Goal: Task Accomplishment & Management: Complete application form

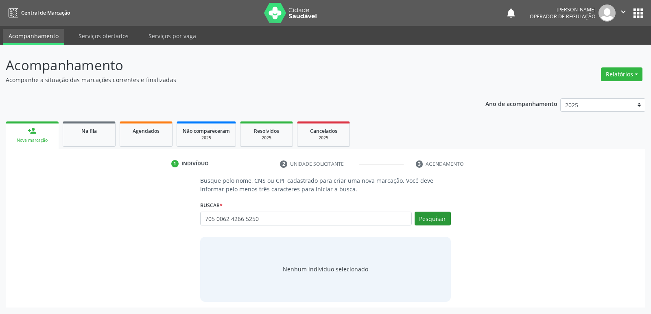
type input "705 0062 4266 5250"
drag, startPoint x: 448, startPoint y: 217, endPoint x: 439, endPoint y: 218, distance: 9.8
click at [447, 217] on button "Pesquisar" at bounding box center [432, 219] width 36 height 14
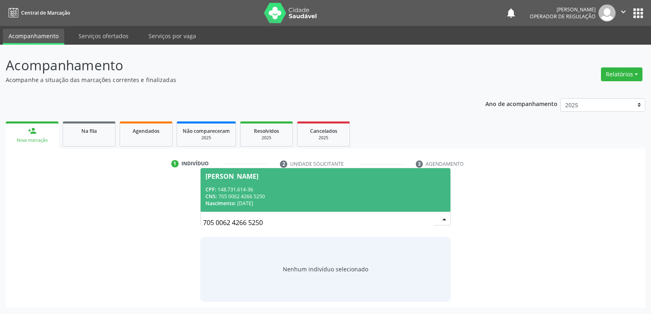
click at [263, 196] on div "CNS: 705 0062 4266 5250" at bounding box center [324, 196] width 239 height 7
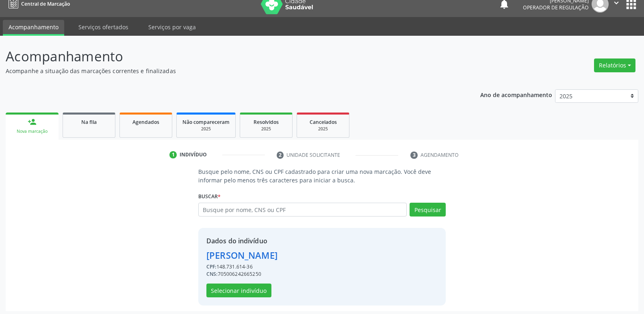
scroll to position [12, 0]
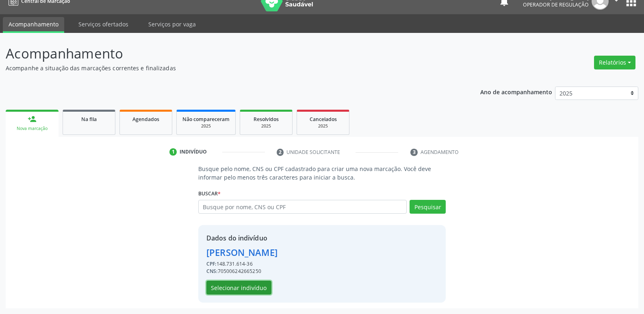
click at [258, 285] on button "Selecionar indivíduo" at bounding box center [239, 288] width 65 height 14
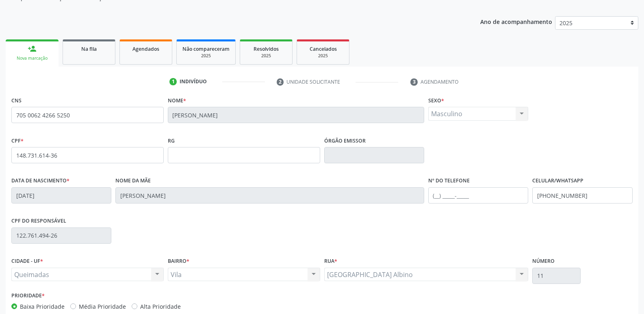
scroll to position [126, 0]
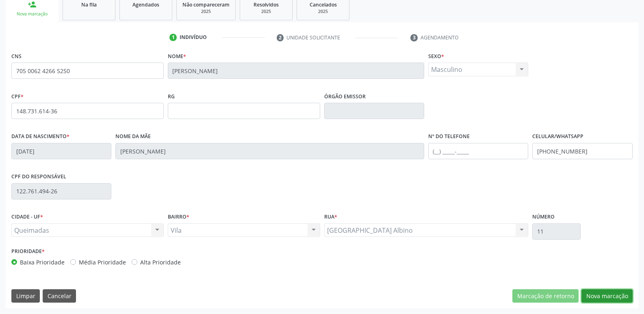
click at [619, 294] on button "Nova marcação" at bounding box center [607, 297] width 51 height 14
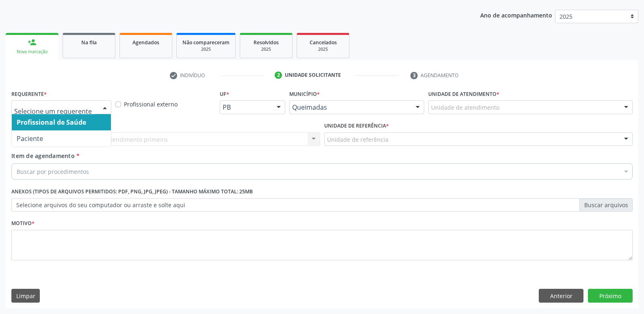
drag, startPoint x: 55, startPoint y: 102, endPoint x: 49, endPoint y: 122, distance: 21.6
click at [53, 106] on div at bounding box center [61, 107] width 100 height 14
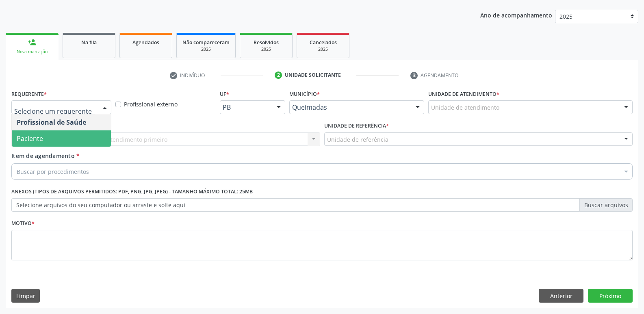
drag, startPoint x: 48, startPoint y: 137, endPoint x: 67, endPoint y: 130, distance: 19.6
click at [53, 135] on span "Paciente" at bounding box center [61, 139] width 99 height 16
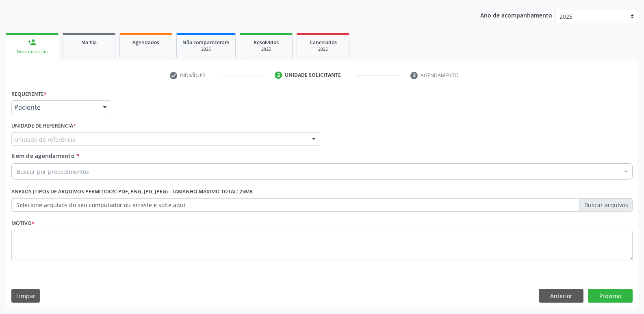
click at [75, 128] on span "*" at bounding box center [74, 125] width 3 height 7
click at [74, 139] on div at bounding box center [165, 140] width 309 height 14
type input "V"
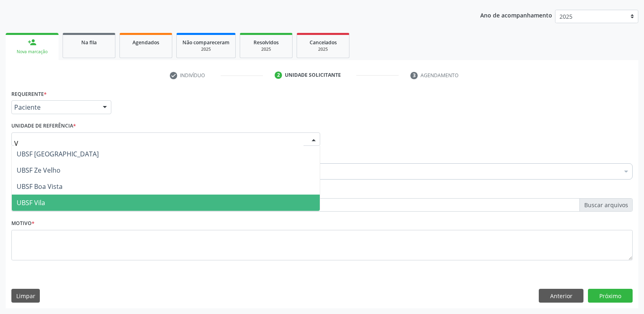
drag, startPoint x: 49, startPoint y: 196, endPoint x: 57, endPoint y: 186, distance: 12.8
click at [48, 195] on span "UBSF Vila" at bounding box center [166, 203] width 308 height 16
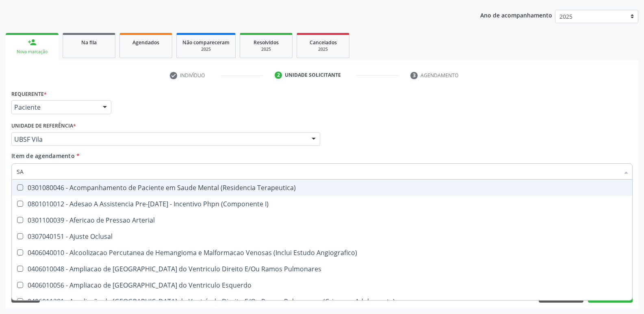
type input "S"
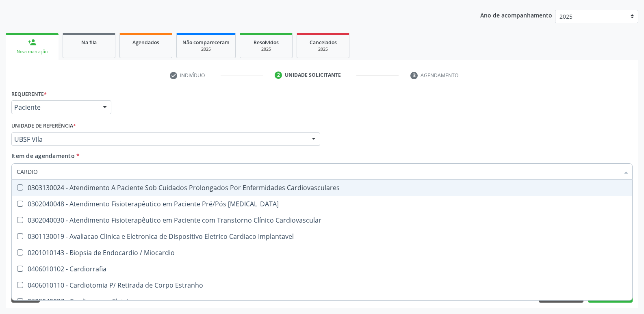
type input "CARDIOL"
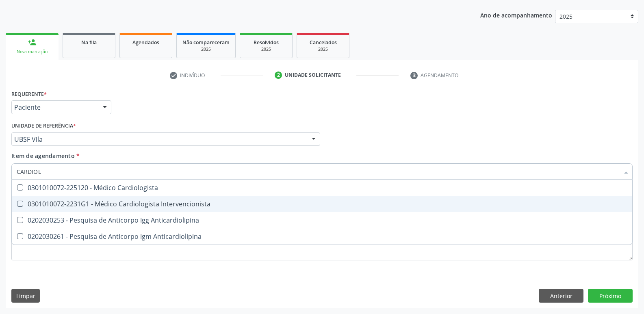
drag, startPoint x: 140, startPoint y: 201, endPoint x: 111, endPoint y: 259, distance: 65.3
click at [139, 201] on div "0301010072-2231G1 - Médico Cardiologista Intervencionista" at bounding box center [322, 204] width 611 height 7
checkbox Intervencionista "true"
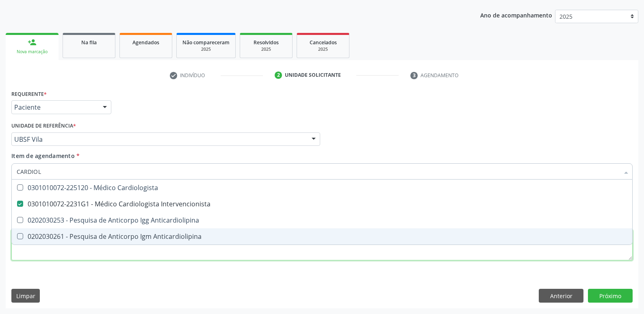
click at [115, 250] on div "Requerente * Paciente Profissional de Saúde Paciente Nenhum resultado encontrad…" at bounding box center [322, 180] width 622 height 184
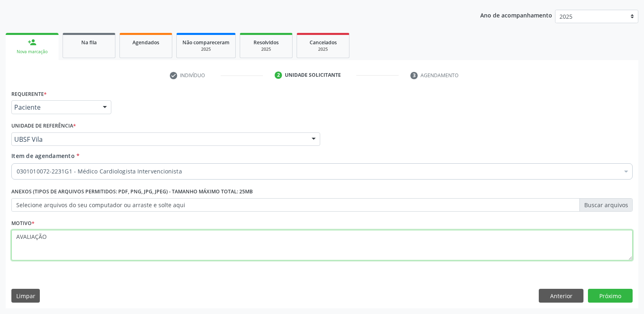
drag, startPoint x: 137, startPoint y: 233, endPoint x: 0, endPoint y: 178, distance: 147.4
click at [0, 178] on div "Acompanhamento Acompanhe a situação das marcações correntes e finalizadas Relat…" at bounding box center [322, 135] width 644 height 358
type textarea "AVALIAÇÃO"
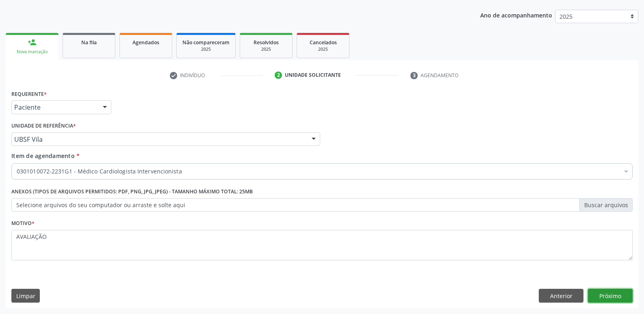
click at [616, 293] on button "Próximo" at bounding box center [610, 296] width 45 height 14
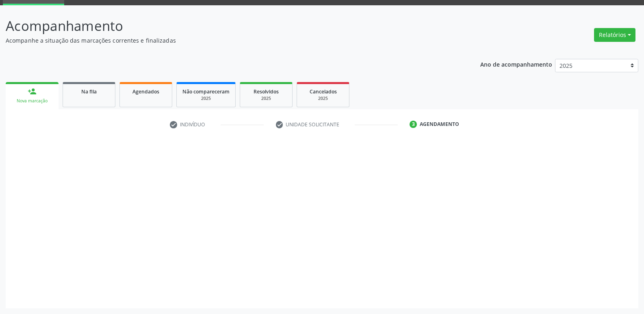
scroll to position [39, 0]
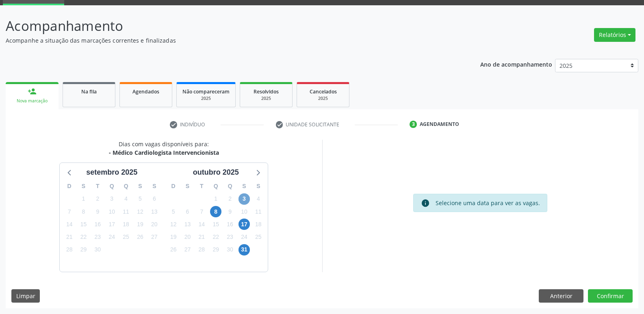
click at [245, 201] on span "3" at bounding box center [244, 199] width 11 height 11
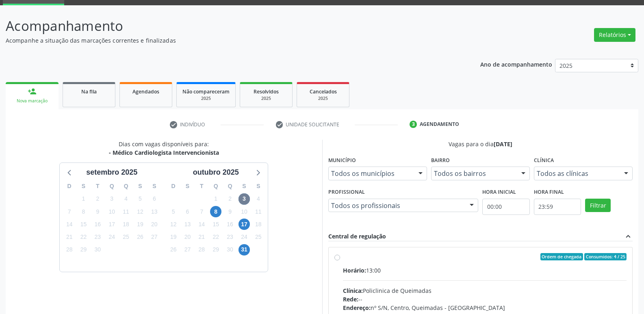
drag, startPoint x: 529, startPoint y: 274, endPoint x: 535, endPoint y: 272, distance: 6.0
click at [532, 273] on div "Horário: 13:00" at bounding box center [485, 270] width 284 height 9
click at [340, 261] on input "Ordem de chegada Consumidos: 4 / 25 Horário: 13:00 Clínica: Policlinica de Quei…" at bounding box center [338, 256] width 6 height 7
radio input "true"
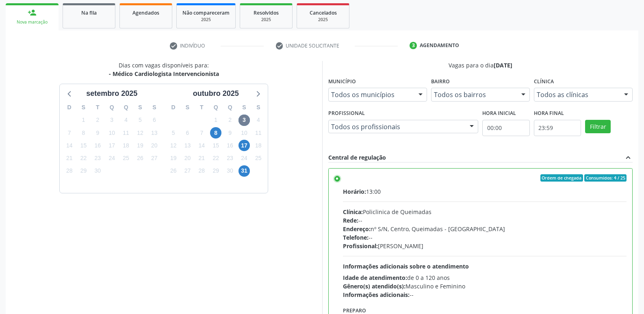
scroll to position [172, 0]
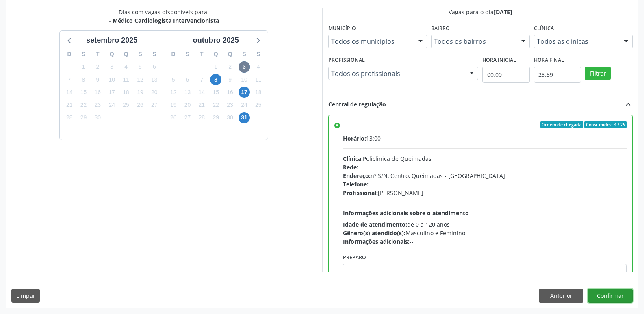
click at [611, 298] on button "Confirmar" at bounding box center [610, 296] width 45 height 14
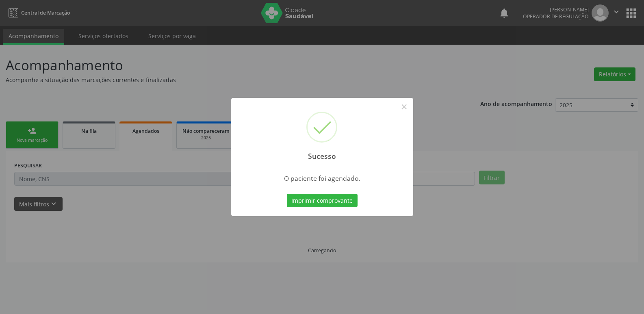
scroll to position [0, 0]
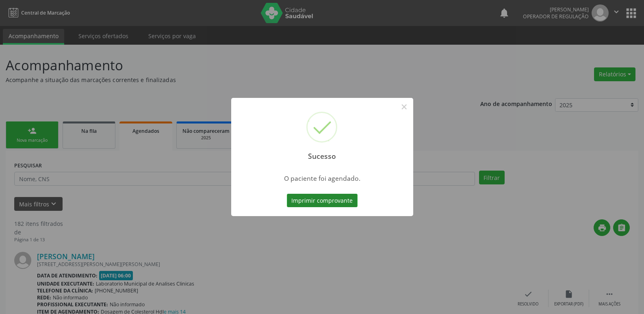
click at [355, 200] on button "Imprimir comprovante" at bounding box center [322, 201] width 71 height 14
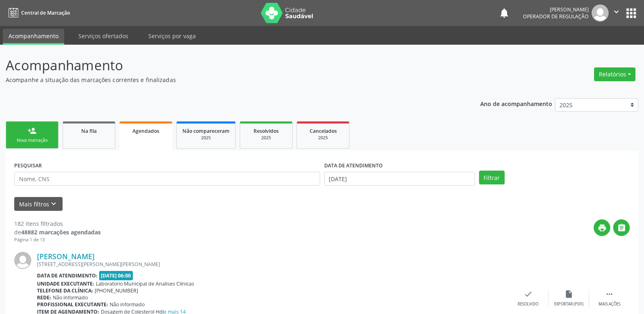
click at [41, 129] on link "person_add Nova marcação" at bounding box center [32, 135] width 53 height 27
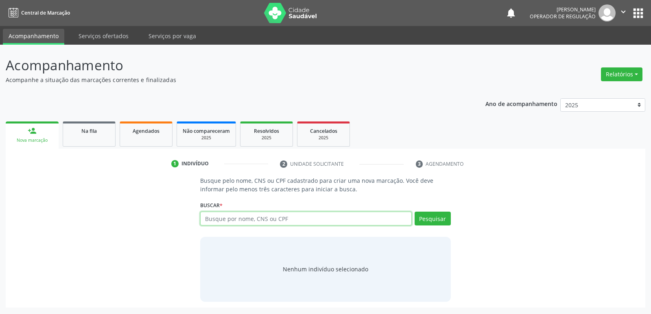
click at [246, 214] on input "text" at bounding box center [305, 219] width 211 height 14
type input "709102223014930"
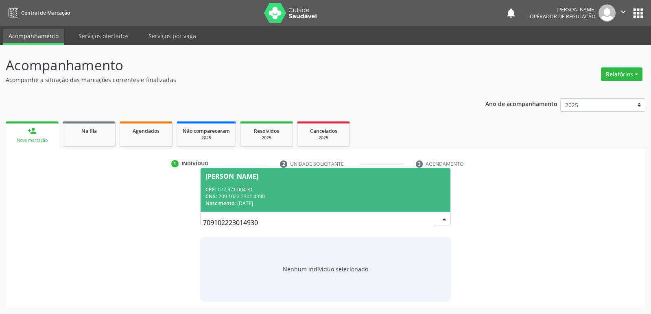
click at [234, 187] on div "CPF: 077.371.004-31" at bounding box center [324, 189] width 239 height 7
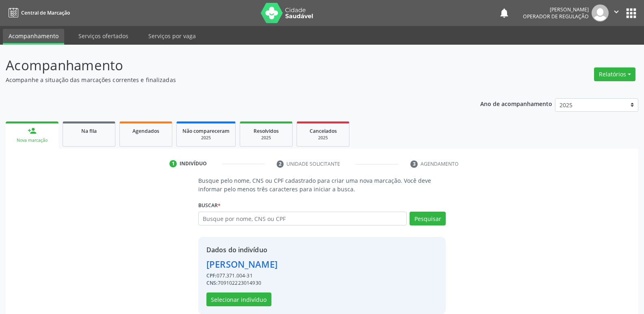
scroll to position [12, 0]
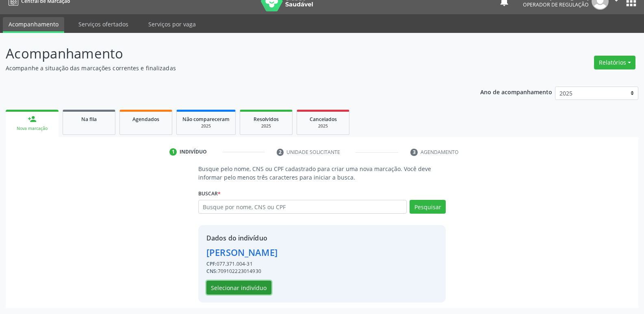
click at [240, 284] on button "Selecionar indivíduo" at bounding box center [239, 288] width 65 height 14
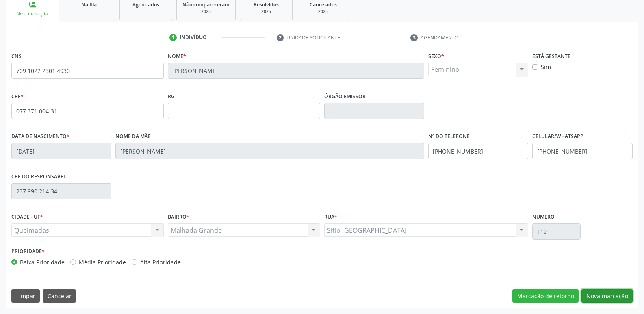
click at [601, 290] on button "Nova marcação" at bounding box center [607, 297] width 51 height 14
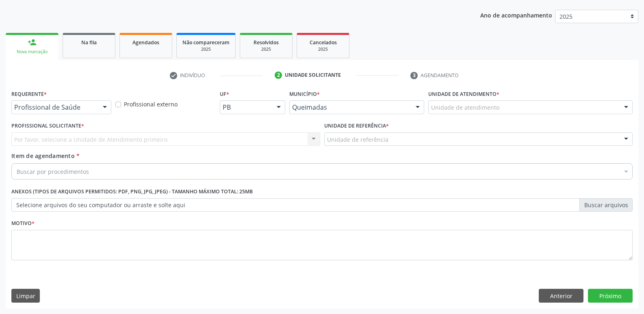
scroll to position [89, 0]
drag, startPoint x: 39, startPoint y: 107, endPoint x: 39, endPoint y: 115, distance: 8.1
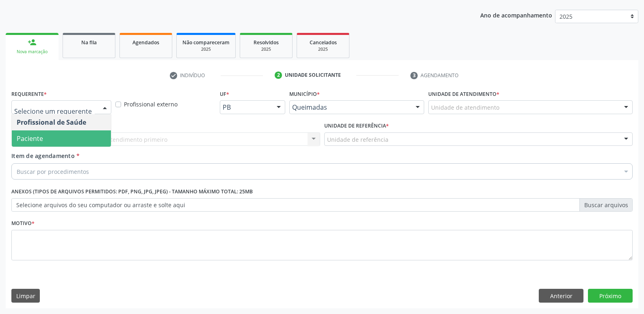
drag, startPoint x: 39, startPoint y: 137, endPoint x: 61, endPoint y: 135, distance: 21.3
click at [40, 137] on span "Paciente" at bounding box center [30, 138] width 26 height 9
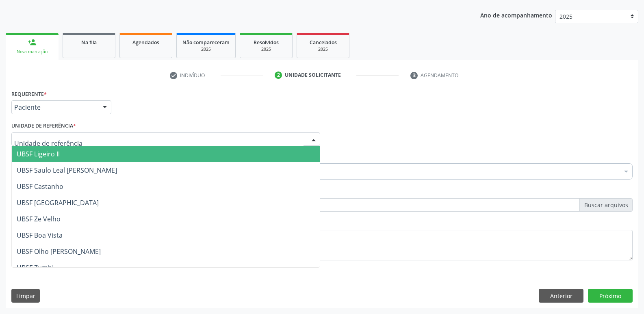
drag, startPoint x: 74, startPoint y: 135, endPoint x: 84, endPoint y: 142, distance: 11.5
click at [74, 136] on div at bounding box center [165, 140] width 309 height 14
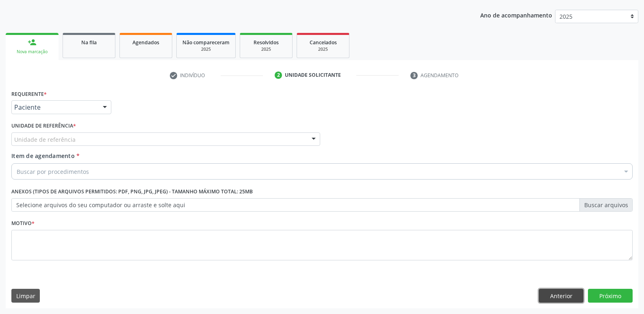
click at [560, 296] on button "Anterior" at bounding box center [561, 296] width 45 height 14
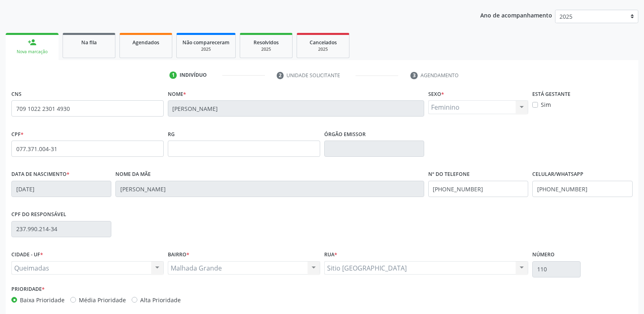
scroll to position [126, 0]
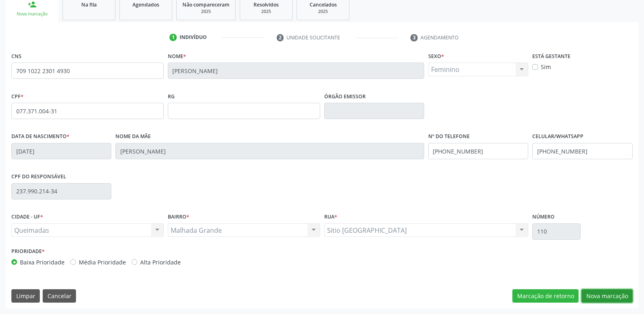
drag, startPoint x: 590, startPoint y: 293, endPoint x: 551, endPoint y: 288, distance: 39.3
click at [581, 292] on div "Marcação de retorno Nova marcação" at bounding box center [573, 297] width 120 height 14
click at [604, 294] on button "Nova marcação" at bounding box center [607, 297] width 51 height 14
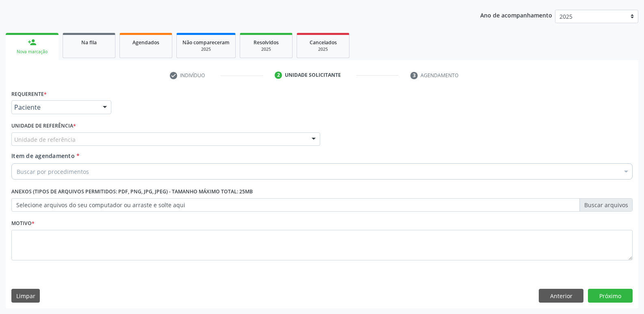
scroll to position [89, 0]
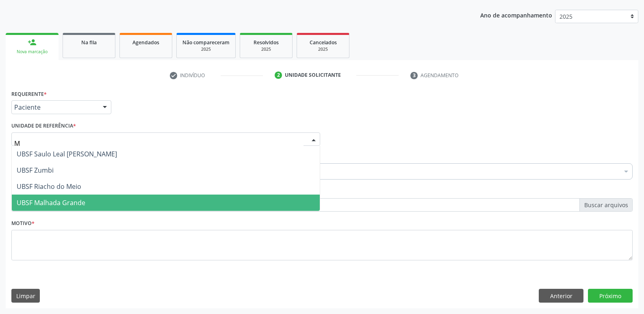
type input "MA"
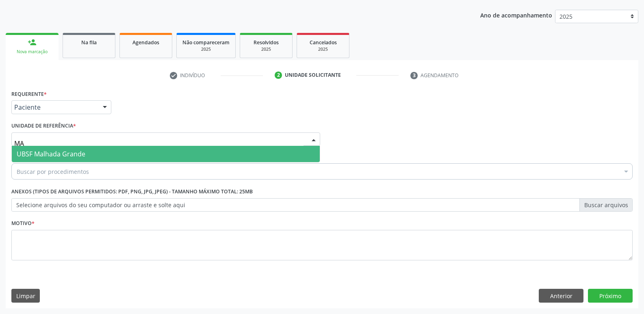
click at [61, 155] on span "UBSF Malhada Grande" at bounding box center [51, 154] width 69 height 9
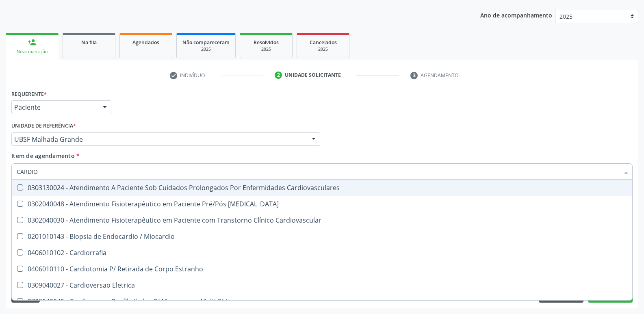
type input "CARDIOL"
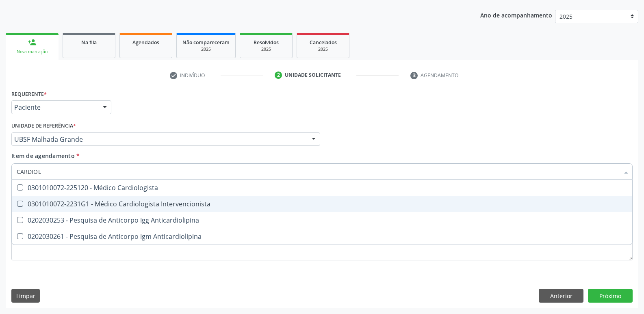
click at [97, 201] on div "0301010072-2231G1 - Médico Cardiologista Intervencionista" at bounding box center [322, 204] width 611 height 7
checkbox Intervencionista "true"
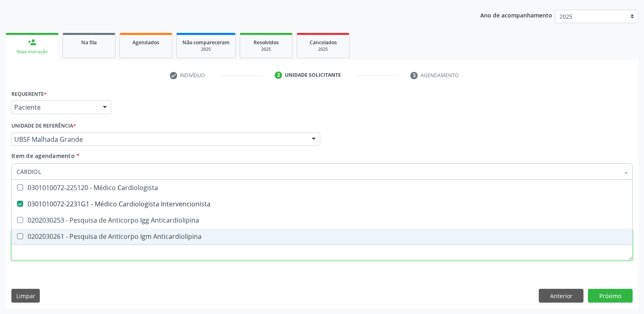
click at [91, 251] on div "Requerente * Paciente Profissional de Saúde Paciente Nenhum resultado encontrad…" at bounding box center [322, 180] width 622 height 184
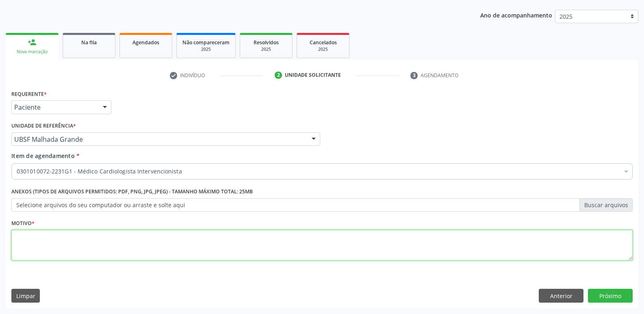
paste textarea "AVALIAÇÃO"
type textarea "AVALIAÇÃO"
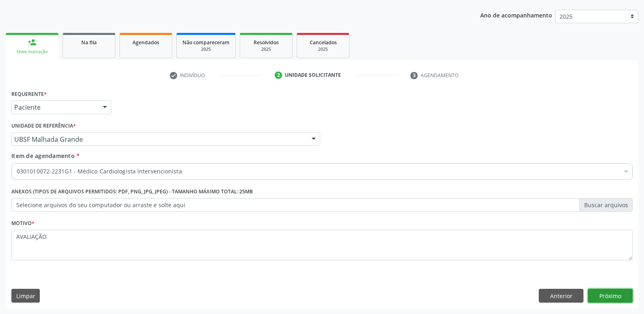
click at [620, 291] on button "Próximo" at bounding box center [610, 296] width 45 height 14
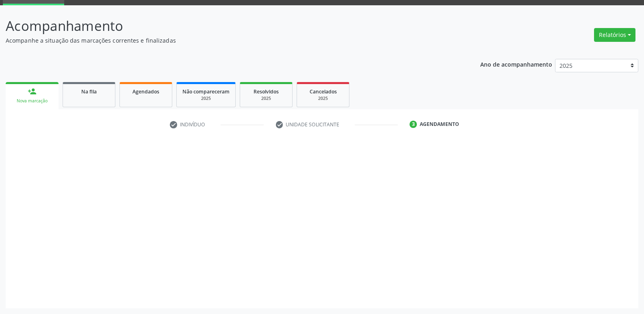
scroll to position [39, 0]
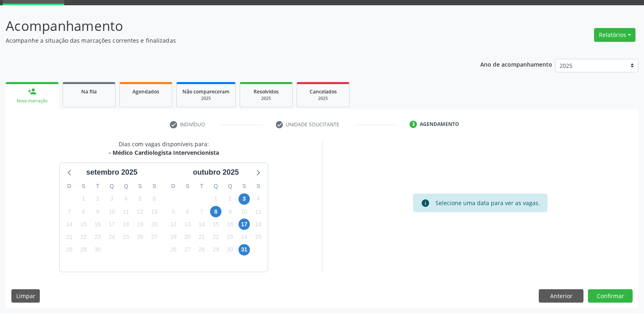
click at [239, 194] on div "3" at bounding box center [244, 199] width 11 height 13
click at [245, 196] on span "3" at bounding box center [244, 199] width 11 height 11
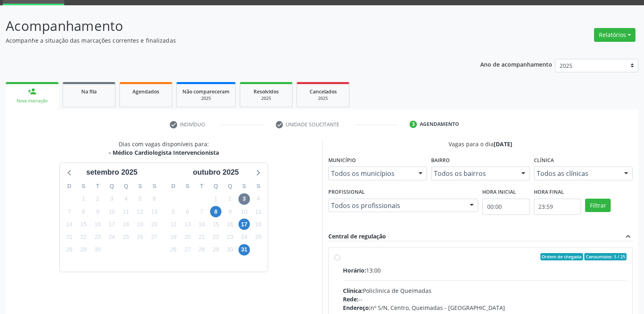
drag, startPoint x: 554, startPoint y: 267, endPoint x: 596, endPoint y: 194, distance: 84.3
click at [559, 263] on label "Ordem de chegada Consumidos: 5 / 25 Horário: 13:00 Clínica: Policlinica de Quei…" at bounding box center [485, 315] width 284 height 125
click at [340, 261] on input "Ordem de chegada Consumidos: 5 / 25 Horário: 13:00 Clínica: Policlinica de Quei…" at bounding box center [338, 256] width 6 height 7
radio input "true"
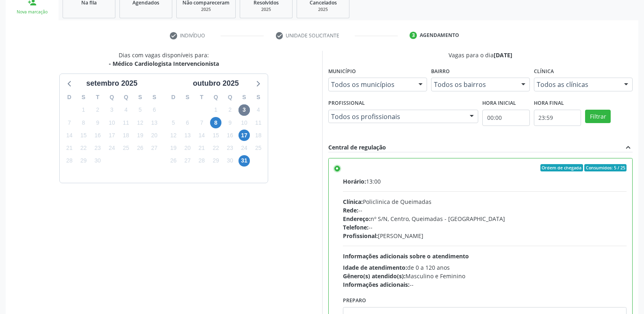
scroll to position [172, 0]
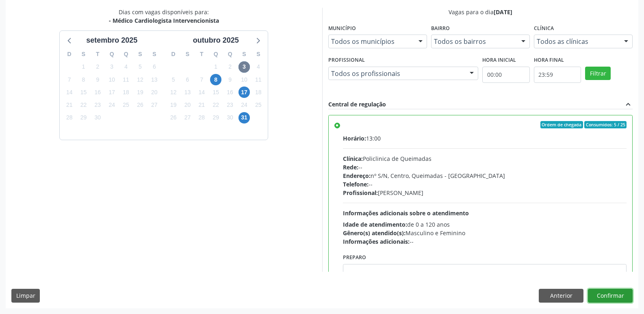
click at [616, 289] on button "Confirmar" at bounding box center [610, 296] width 45 height 14
click at [616, 289] on div at bounding box center [610, 296] width 45 height 14
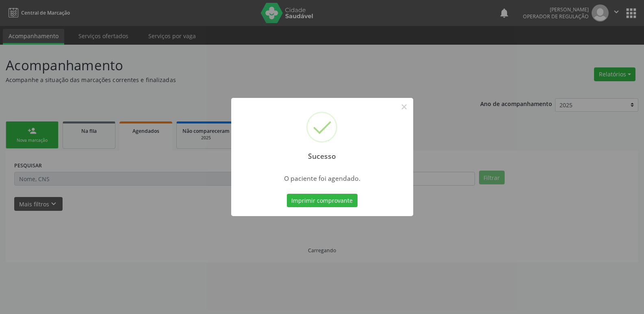
scroll to position [0, 0]
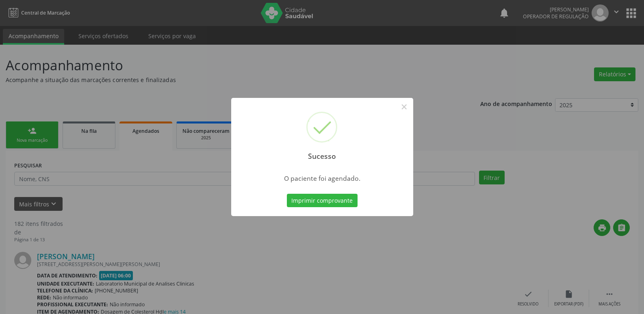
click at [287, 194] on button "Imprimir comprovante" at bounding box center [322, 201] width 71 height 14
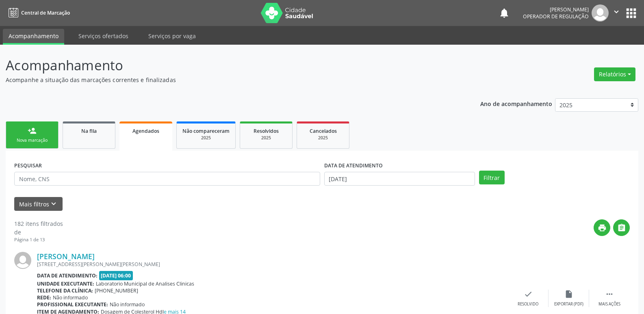
click at [41, 129] on link "person_add Nova marcação" at bounding box center [32, 135] width 53 height 27
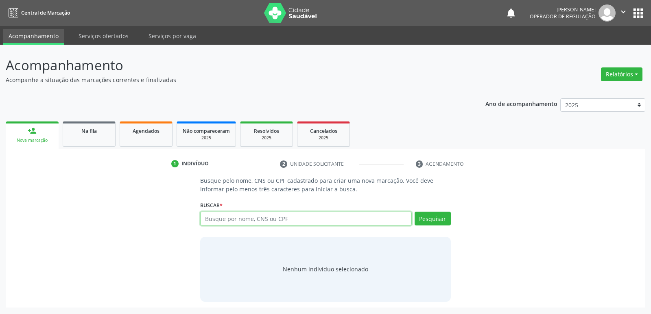
click at [237, 219] on input "text" at bounding box center [305, 219] width 211 height 14
type input "704204706697587"
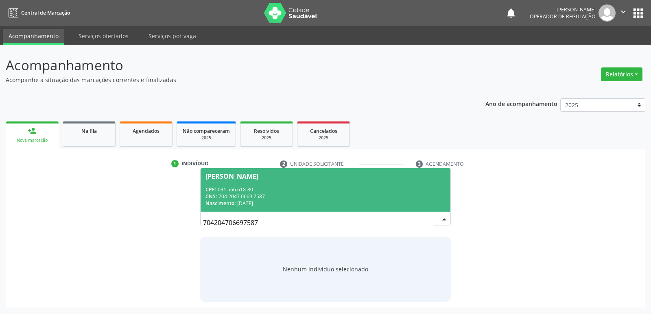
click at [258, 176] on div "[PERSON_NAME]" at bounding box center [231, 176] width 53 height 7
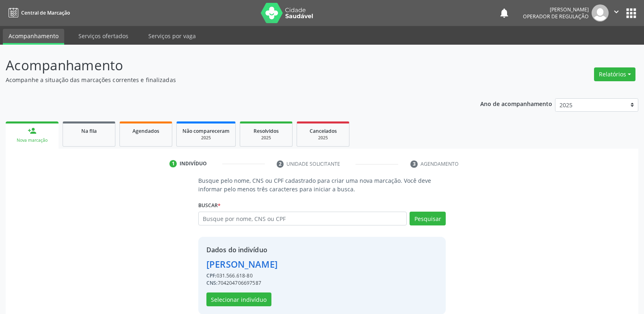
scroll to position [12, 0]
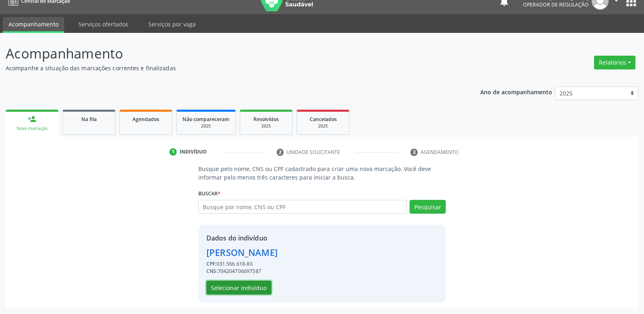
click at [222, 286] on button "Selecionar indivíduo" at bounding box center [239, 288] width 65 height 14
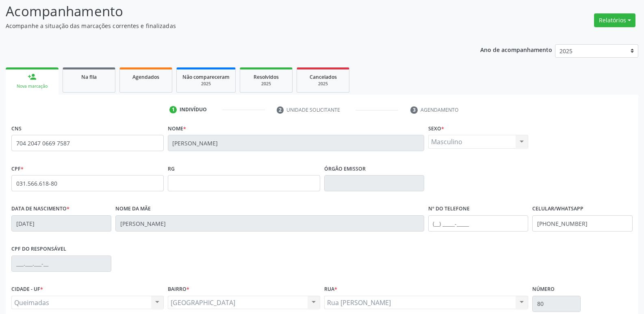
scroll to position [126, 0]
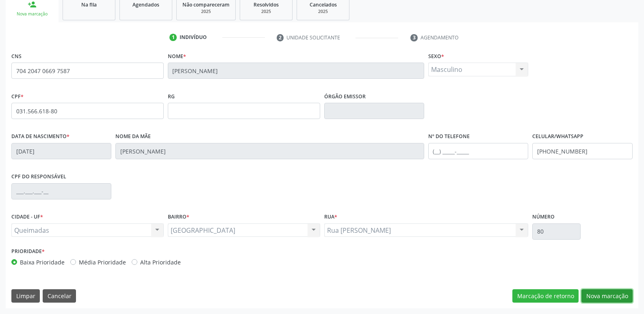
click at [607, 293] on button "Nova marcação" at bounding box center [607, 297] width 51 height 14
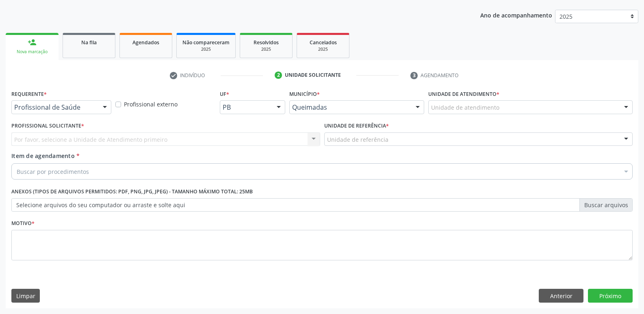
drag, startPoint x: 70, startPoint y: 107, endPoint x: 55, endPoint y: 148, distance: 43.1
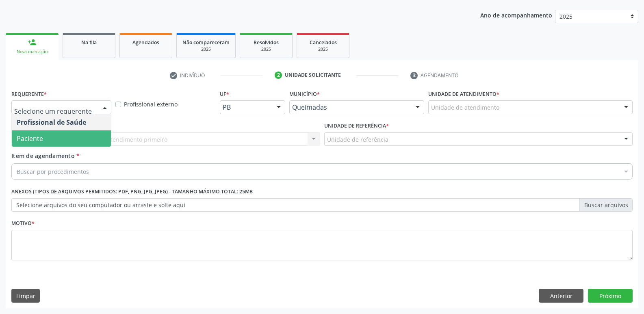
click at [61, 134] on span "Paciente" at bounding box center [61, 139] width 99 height 16
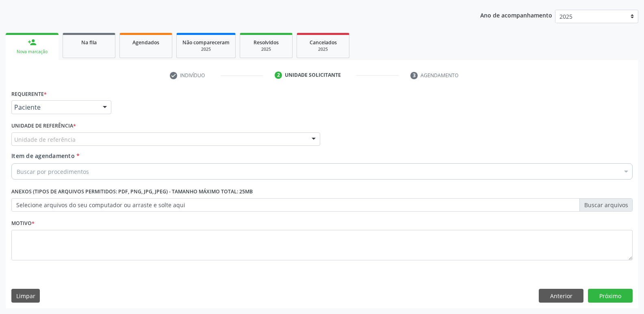
click at [65, 146] on div "Unidade de referência * Unidade de referência UBSF Ligeiro II UBSF Saulo Leal […" at bounding box center [165, 136] width 313 height 32
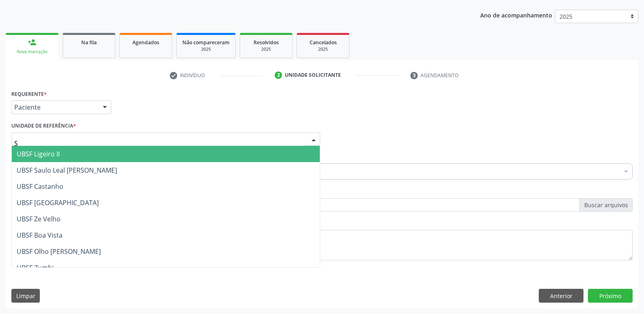
type input "SA"
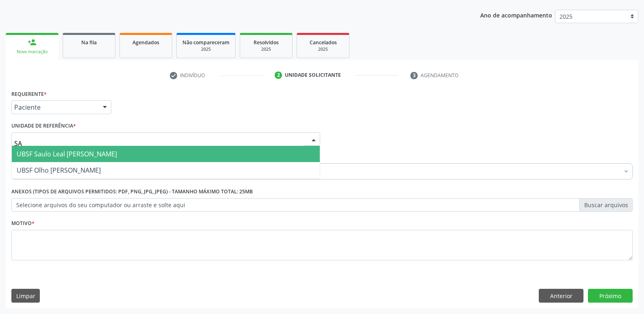
click at [40, 153] on span "UBSF Saulo Leal [PERSON_NAME]" at bounding box center [67, 154] width 100 height 9
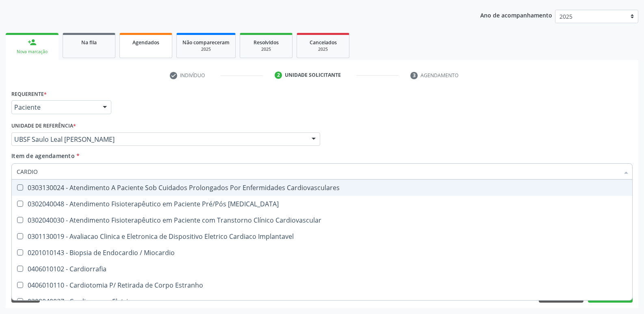
type input "CARDIOL"
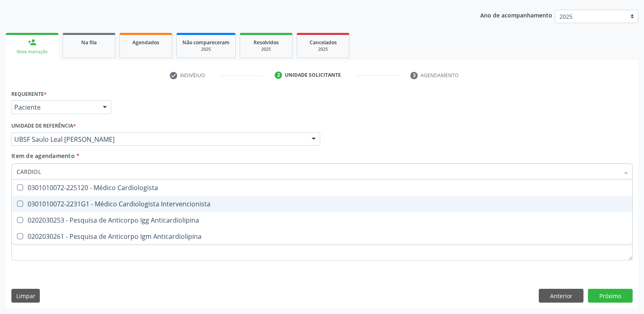
click at [138, 207] on div "0301010072-2231G1 - Médico Cardiologista Intervencionista" at bounding box center [322, 204] width 611 height 7
checkbox Intervencionista "true"
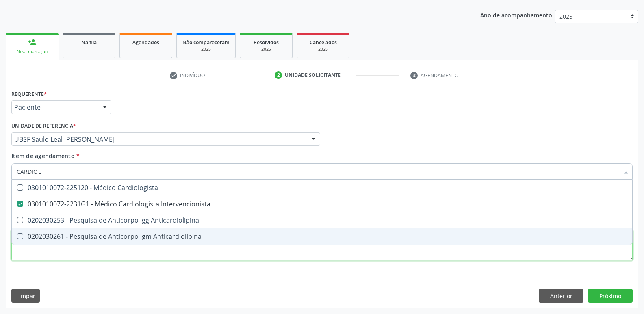
drag, startPoint x: 122, startPoint y: 254, endPoint x: 120, endPoint y: 250, distance: 4.9
click at [121, 254] on div "Requerente * Paciente Profissional de Saúde Paciente Nenhum resultado encontrad…" at bounding box center [322, 180] width 622 height 184
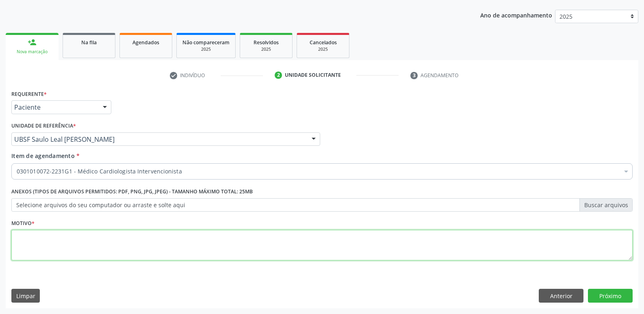
paste textarea "AVALIAÇÃO"
type textarea "AVALIAÇÃO"
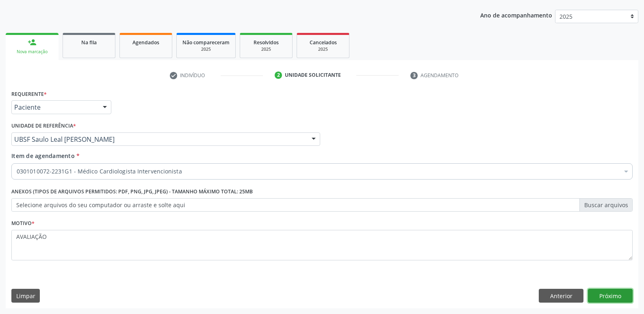
click at [620, 298] on button "Próximo" at bounding box center [610, 296] width 45 height 14
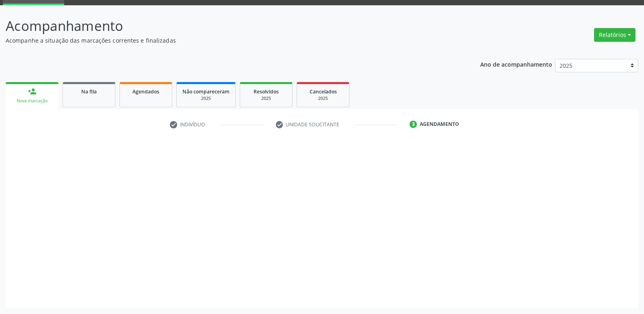
scroll to position [39, 0]
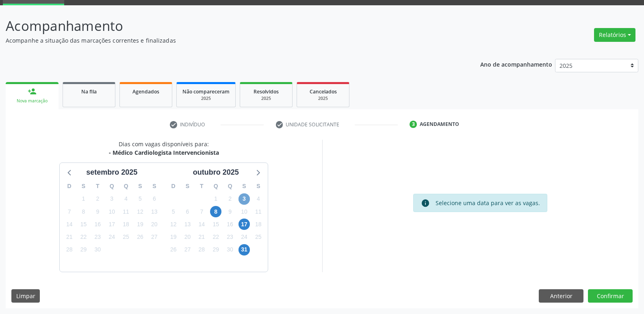
click at [244, 199] on span "3" at bounding box center [244, 199] width 11 height 11
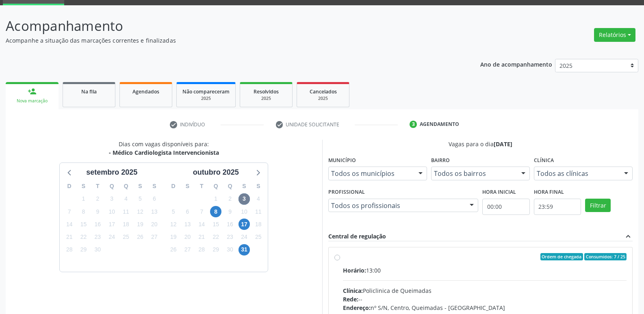
drag, startPoint x: 480, startPoint y: 280, endPoint x: 638, endPoint y: 202, distance: 176.2
radio input "true"
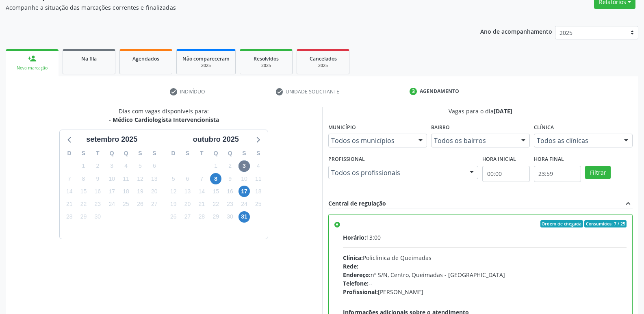
scroll to position [172, 0]
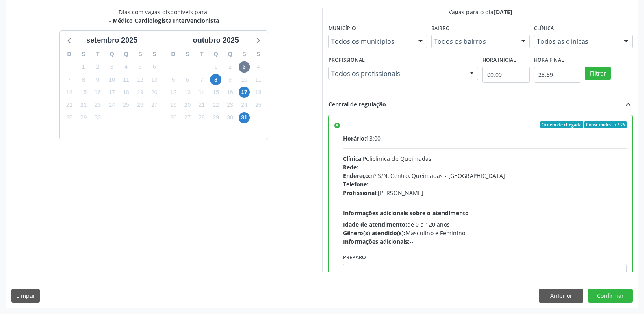
click at [605, 287] on div "Dias com vagas disponíveis para: - Médico Cardiologista Intervencionista [DATE]…" at bounding box center [322, 158] width 633 height 300
click at [604, 292] on button "Confirmar" at bounding box center [610, 296] width 45 height 14
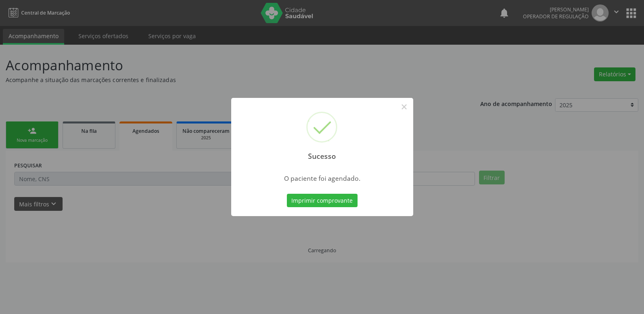
scroll to position [0, 0]
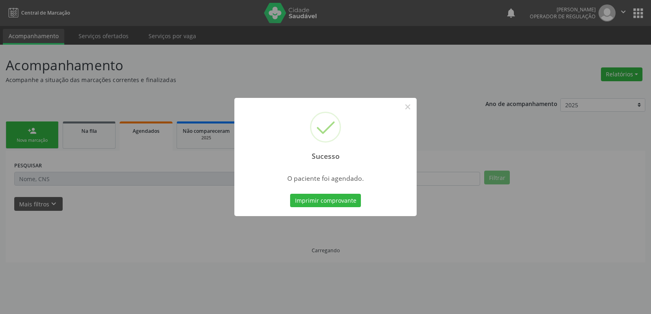
click at [290, 194] on button "Imprimir comprovante" at bounding box center [325, 201] width 71 height 14
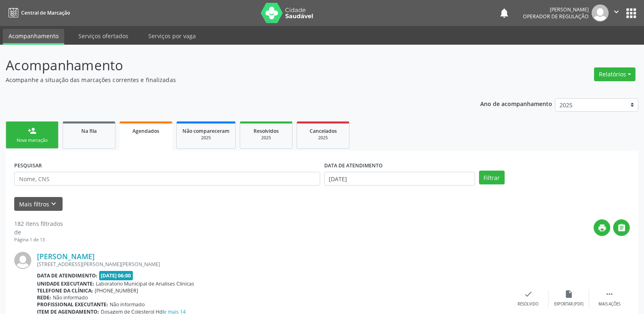
click at [35, 132] on div "person_add" at bounding box center [32, 130] width 9 height 9
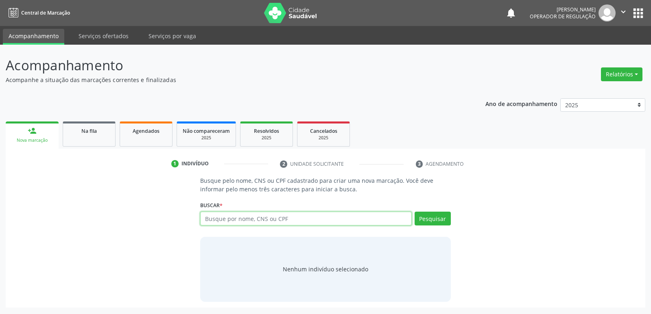
drag, startPoint x: 284, startPoint y: 222, endPoint x: 307, endPoint y: 169, distance: 58.1
click at [283, 220] on input "text" at bounding box center [305, 219] width 211 height 14
type input "702906567041377"
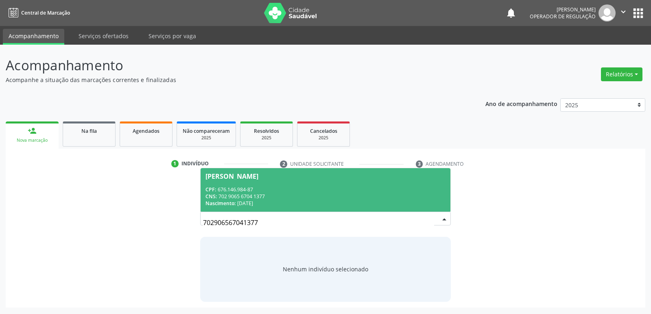
click at [259, 192] on div "CPF: 676.146.984-87" at bounding box center [324, 189] width 239 height 7
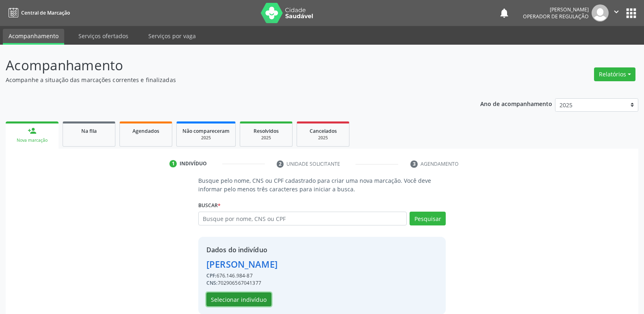
click at [248, 296] on button "Selecionar indivíduo" at bounding box center [239, 300] width 65 height 14
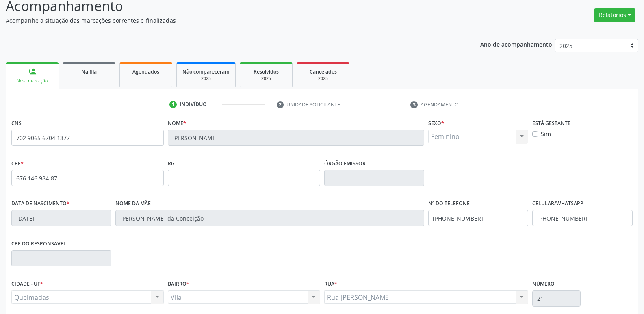
scroll to position [126, 0]
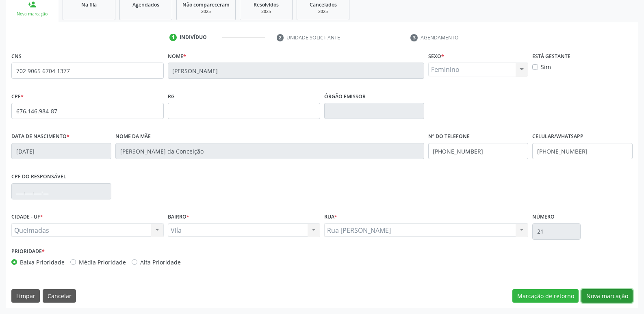
click at [619, 299] on button "Nova marcação" at bounding box center [607, 297] width 51 height 14
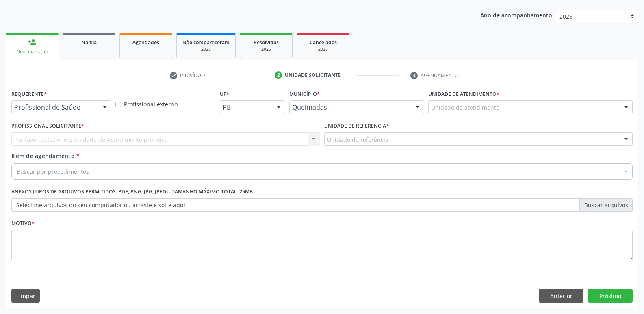
scroll to position [89, 0]
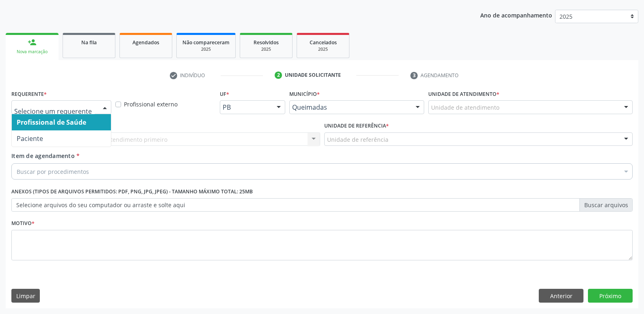
drag, startPoint x: 65, startPoint y: 108, endPoint x: 63, endPoint y: 125, distance: 17.2
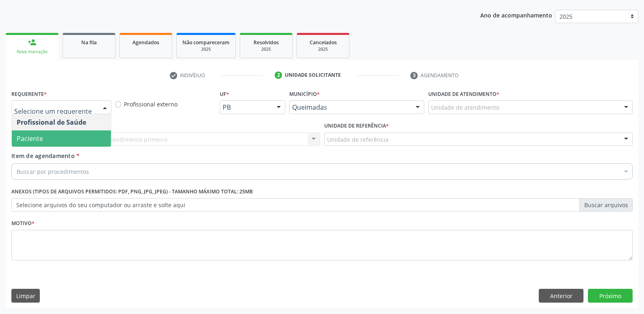
drag, startPoint x: 56, startPoint y: 138, endPoint x: 64, endPoint y: 135, distance: 8.8
click at [57, 135] on span "Paciente" at bounding box center [61, 139] width 99 height 16
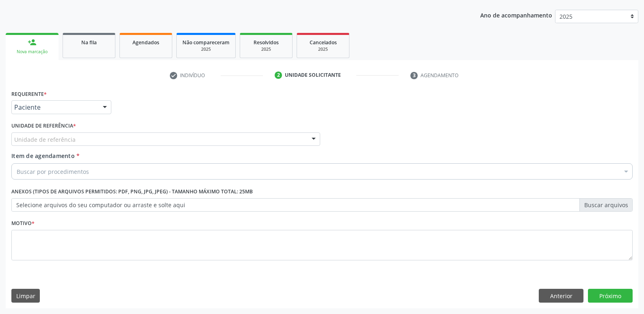
click at [78, 137] on div "Unidade de referência" at bounding box center [165, 140] width 309 height 14
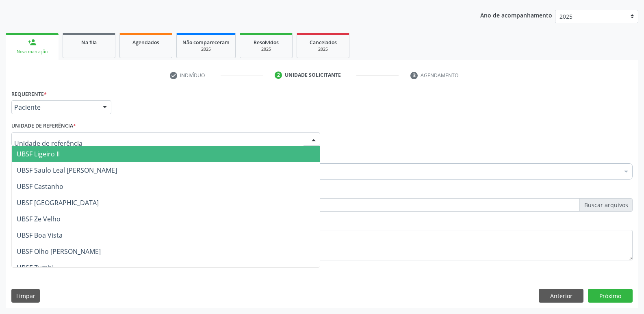
type input "V"
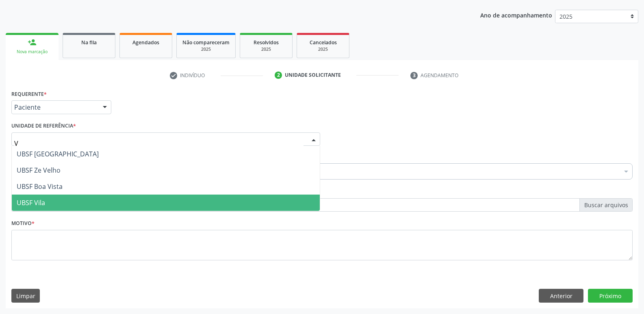
drag, startPoint x: 47, startPoint y: 200, endPoint x: 62, endPoint y: 191, distance: 17.9
click at [49, 199] on span "UBSF Vila" at bounding box center [166, 203] width 308 height 16
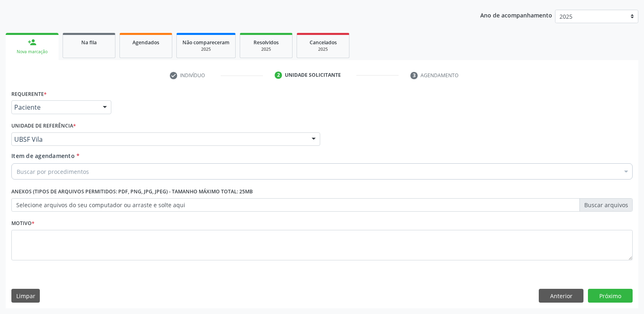
click at [89, 174] on div "Buscar por procedimentos" at bounding box center [322, 171] width 622 height 16
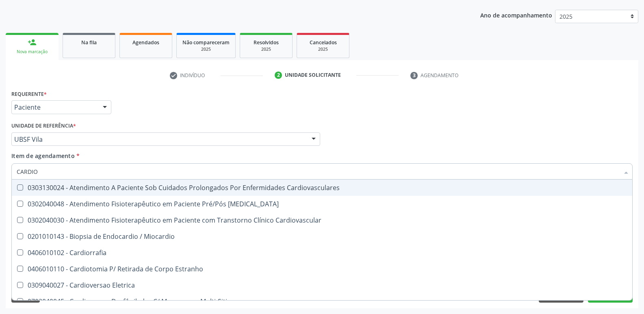
type input "CARDIOL"
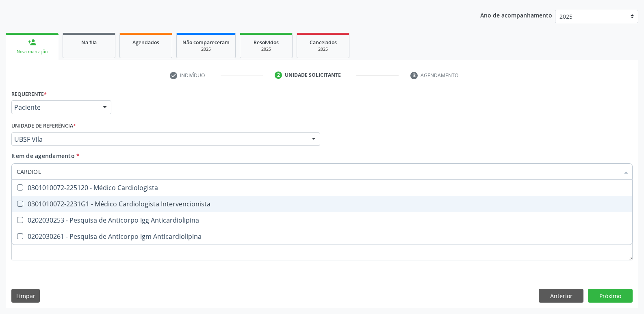
click at [109, 207] on div "0301010072-2231G1 - Médico Cardiologista Intervencionista" at bounding box center [322, 204] width 611 height 7
checkbox Intervencionista "true"
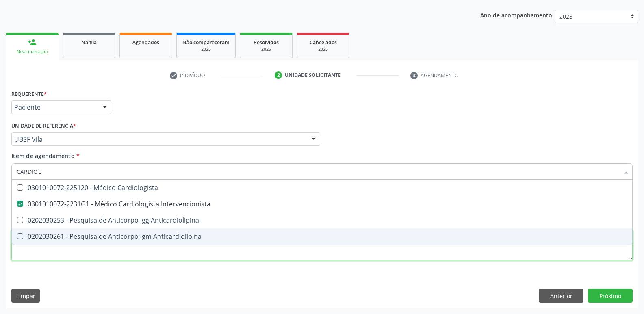
click at [119, 255] on div "Requerente * Paciente Profissional de Saúde Paciente Nenhum resultado encontrad…" at bounding box center [322, 180] width 622 height 184
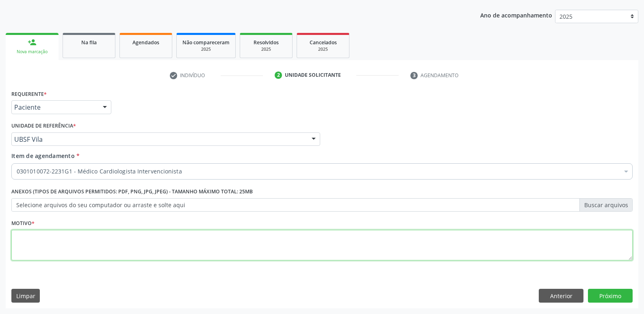
paste textarea "AVALIAÇÃO"
type textarea "AVALIAÇÃO"
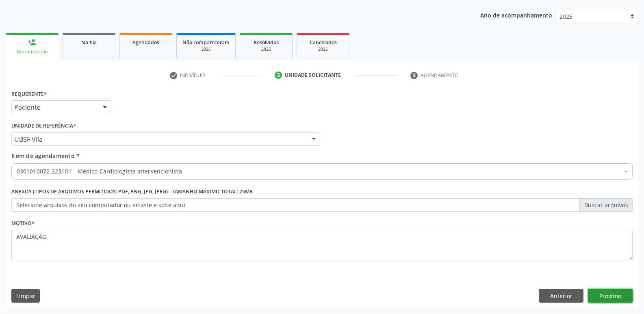
click at [614, 293] on button "Próximo" at bounding box center [610, 296] width 45 height 14
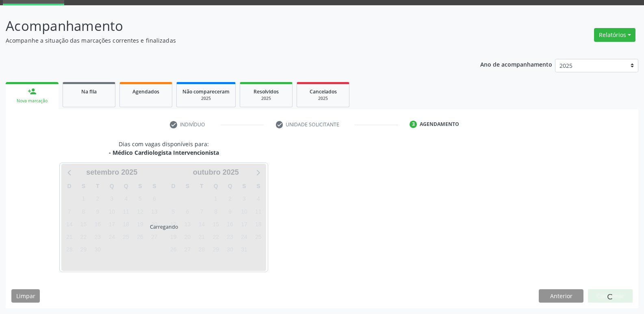
scroll to position [39, 0]
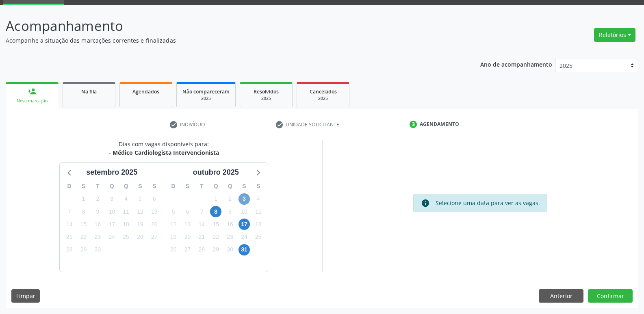
click at [246, 197] on span "3" at bounding box center [244, 199] width 11 height 11
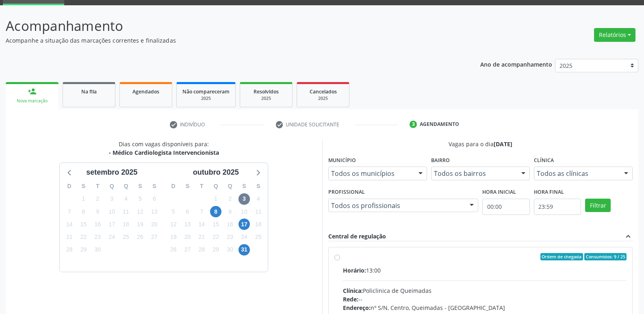
drag, startPoint x: 507, startPoint y: 267, endPoint x: 603, endPoint y: 159, distance: 144.9
click at [512, 262] on label "Ordem de chegada Consumidos: 9 / 25 Horário: 13:00 Clínica: Policlinica de Quei…" at bounding box center [485, 315] width 284 height 125
click at [340, 261] on input "Ordem de chegada Consumidos: 9 / 25 Horário: 13:00 Clínica: Policlinica de Quei…" at bounding box center [338, 256] width 6 height 7
radio input "true"
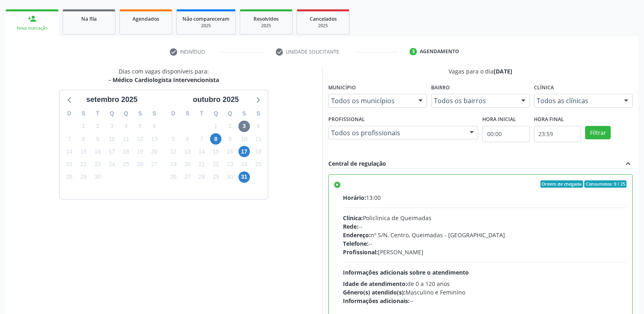
scroll to position [172, 0]
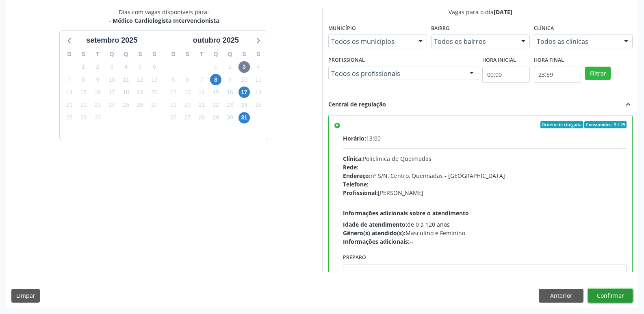
click at [603, 292] on button "Confirmar" at bounding box center [610, 296] width 45 height 14
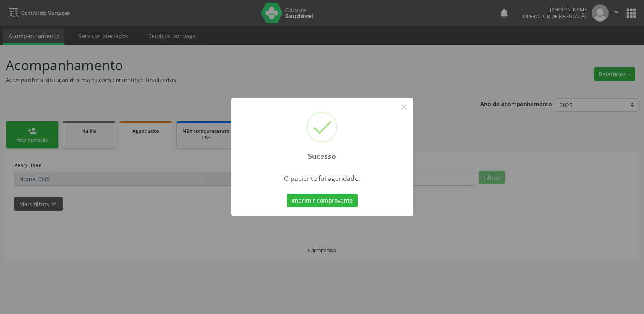
scroll to position [0, 0]
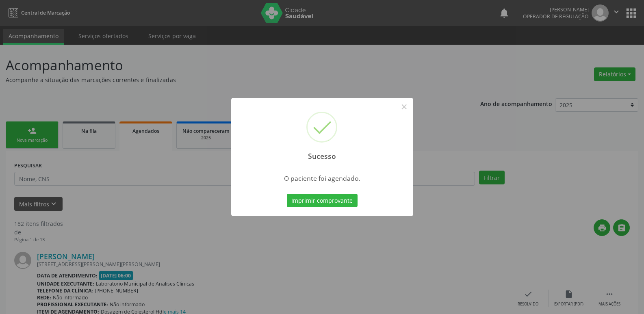
click at [287, 194] on button "Imprimir comprovante" at bounding box center [322, 201] width 71 height 14
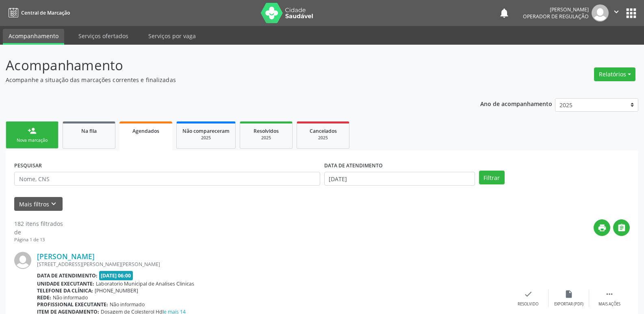
click at [137, 133] on span "Agendados" at bounding box center [146, 131] width 27 height 7
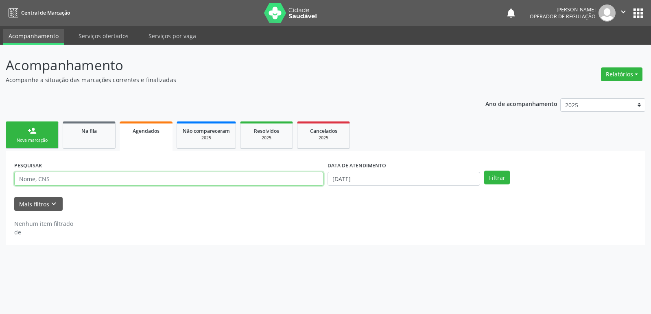
click at [104, 179] on input "text" at bounding box center [168, 179] width 309 height 14
type input "[PERSON_NAME]"
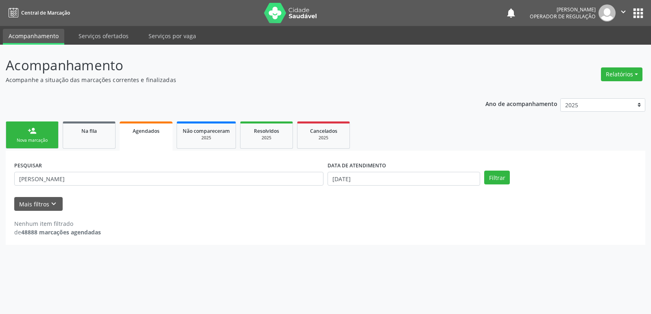
drag, startPoint x: 365, startPoint y: 168, endPoint x: 360, endPoint y: 172, distance: 6.4
click at [364, 168] on label "DATA DE ATENDIMENTO" at bounding box center [356, 165] width 59 height 13
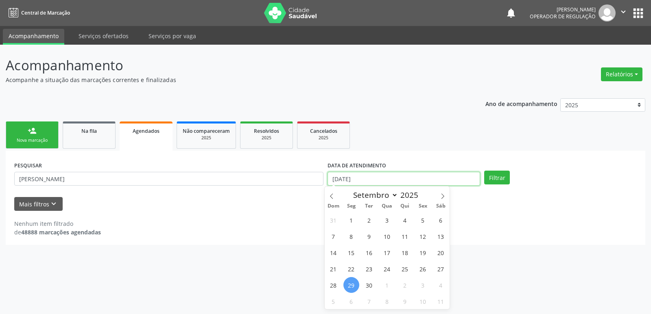
click at [358, 176] on input "[DATE]" at bounding box center [403, 179] width 152 height 14
click at [484, 171] on button "Filtrar" at bounding box center [497, 178] width 26 height 14
drag, startPoint x: 504, startPoint y: 178, endPoint x: 603, endPoint y: 117, distance: 116.3
click at [540, 156] on div "PESQUISAR [PERSON_NAME] DATA DE ATENDIMENTO Filtrar UNIDADE DE REFERÊNCIA Selec…" at bounding box center [325, 198] width 639 height 94
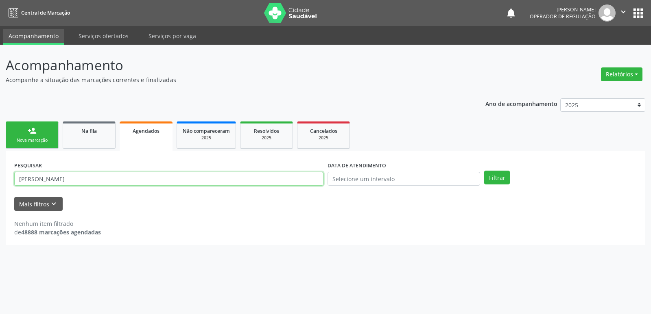
click at [193, 182] on input "[PERSON_NAME]" at bounding box center [168, 179] width 309 height 14
type input "[PERSON_NAME]"
click at [484, 171] on button "Filtrar" at bounding box center [497, 178] width 26 height 14
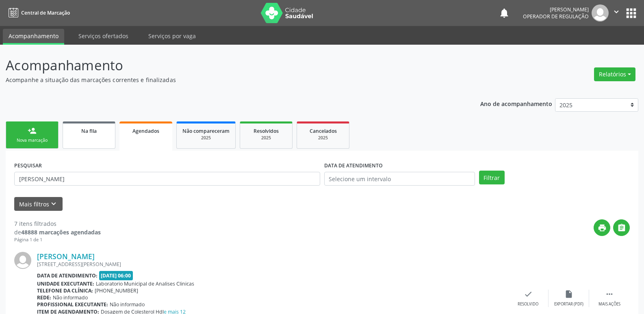
click at [79, 138] on link "Na fila" at bounding box center [89, 135] width 53 height 27
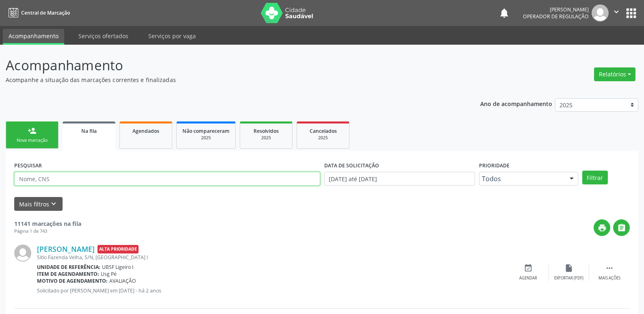
click at [74, 183] on input "text" at bounding box center [167, 179] width 306 height 14
click at [105, 178] on input "[PERSON_NAME]" at bounding box center [167, 179] width 306 height 14
type input "[PERSON_NAME]"
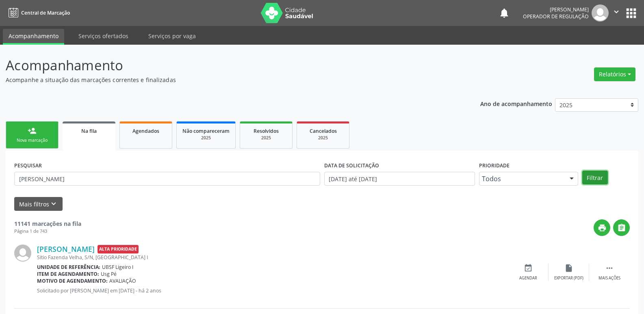
click at [596, 176] on button "Filtrar" at bounding box center [596, 178] width 26 height 14
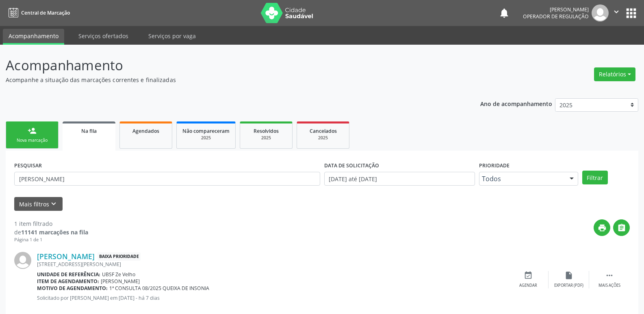
click at [617, 10] on icon "" at bounding box center [616, 11] width 9 height 9
click at [577, 53] on link "Sair" at bounding box center [596, 49] width 56 height 11
